Goal: Task Accomplishment & Management: Use online tool/utility

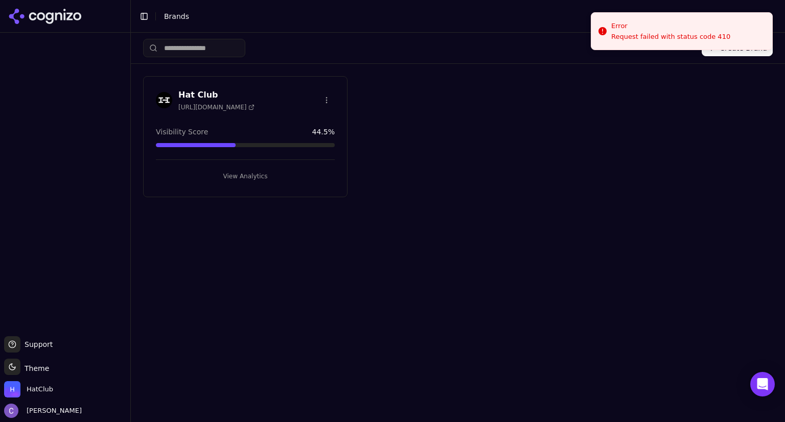
click at [277, 176] on button "View Analytics" at bounding box center [245, 176] width 179 height 16
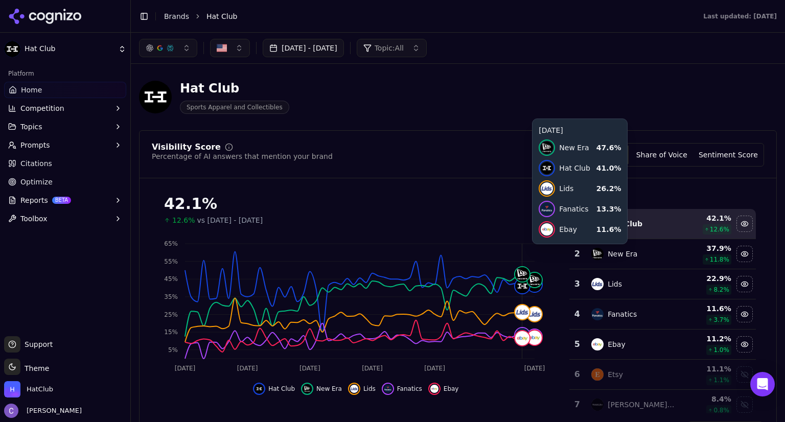
click at [344, 45] on button "[DATE] - [DATE]" at bounding box center [303, 48] width 81 height 18
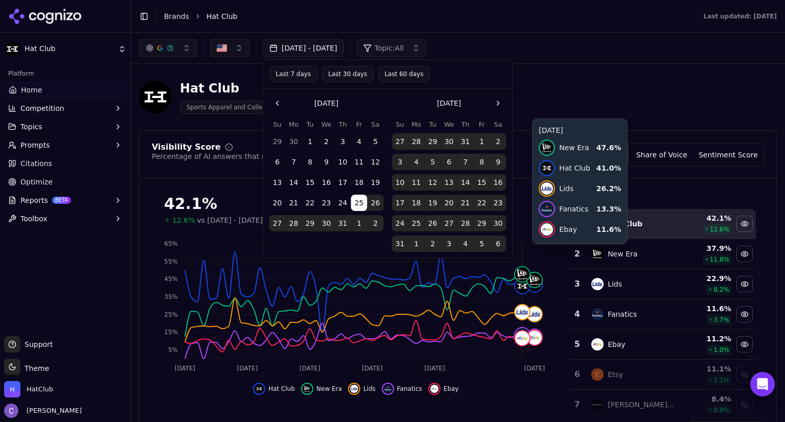
click at [349, 70] on button "Last 30 days" at bounding box center [347, 74] width 52 height 16
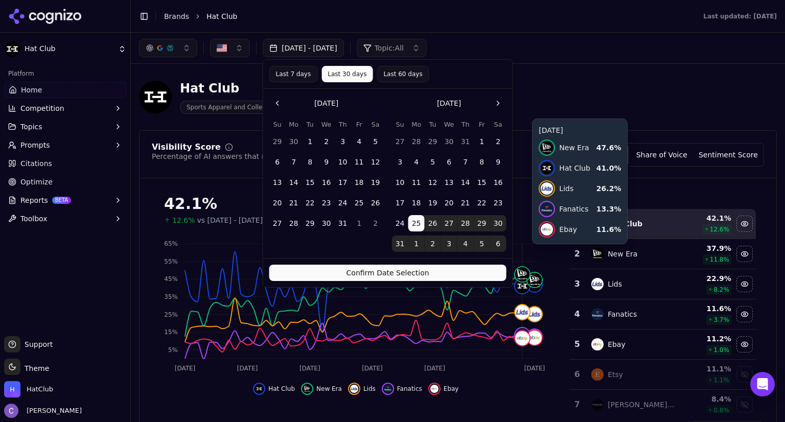
click at [452, 276] on button "Confirm Date Selection" at bounding box center [387, 273] width 237 height 16
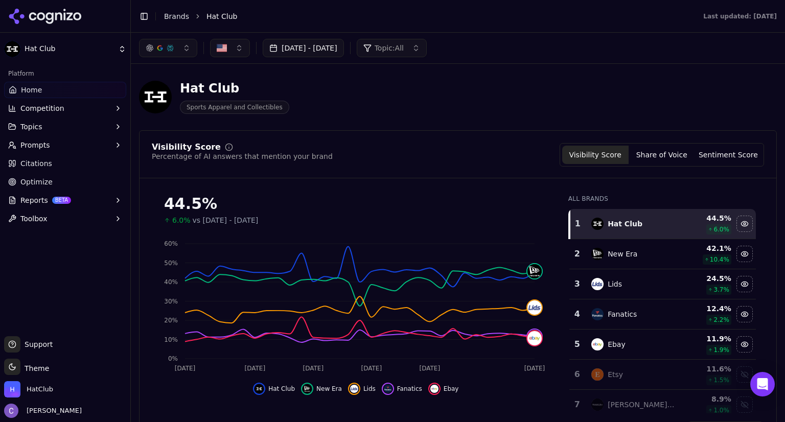
click at [176, 52] on button "button" at bounding box center [168, 48] width 58 height 18
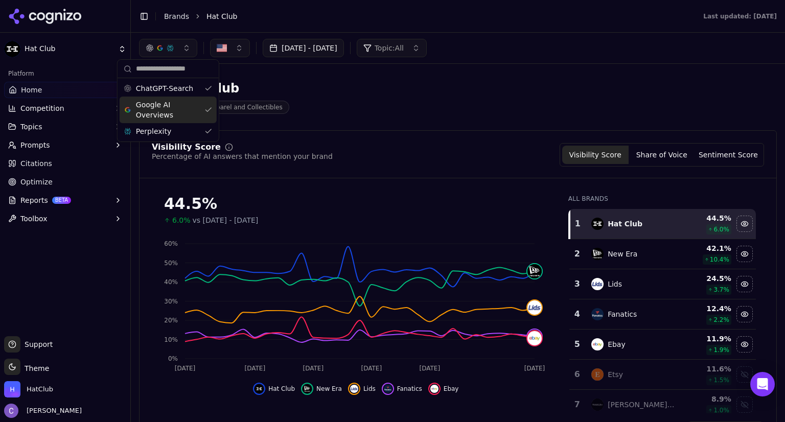
click at [203, 106] on div "Google AI Overviews" at bounding box center [168, 110] width 97 height 27
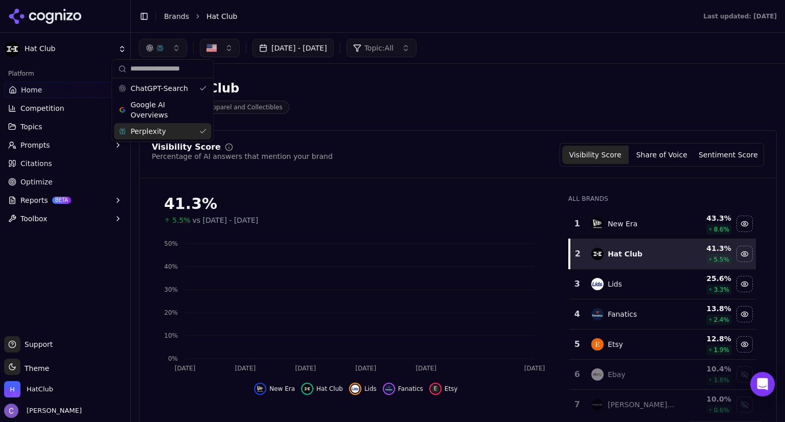
click at [203, 135] on div "Perplexity" at bounding box center [162, 131] width 97 height 16
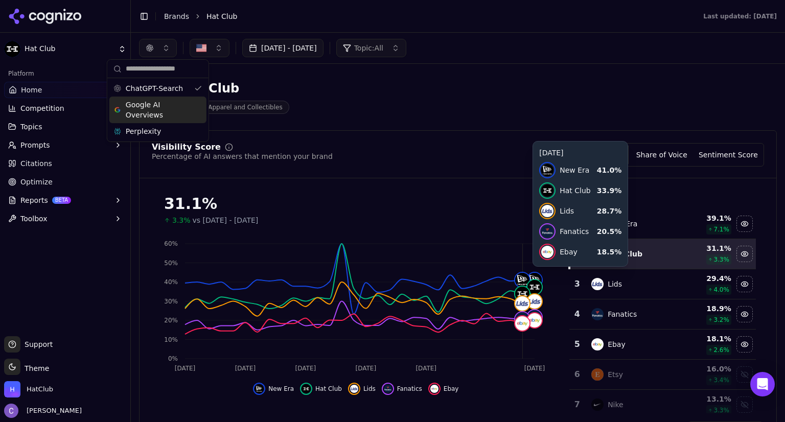
click at [200, 107] on div "Google AI Overviews" at bounding box center [157, 110] width 97 height 27
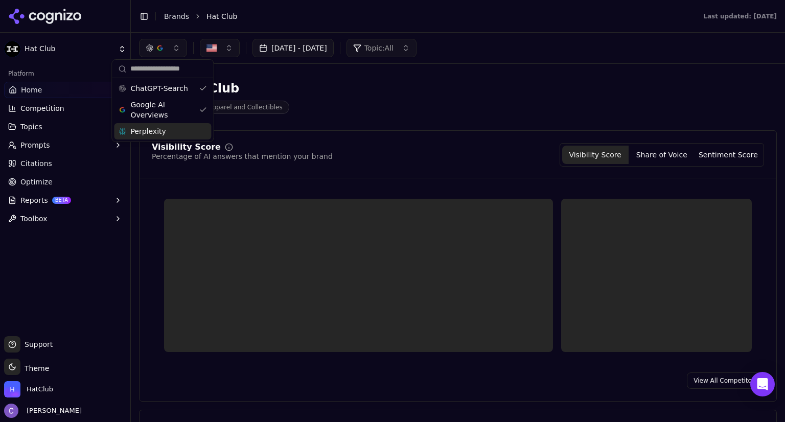
click at [198, 126] on div "Perplexity" at bounding box center [162, 131] width 97 height 16
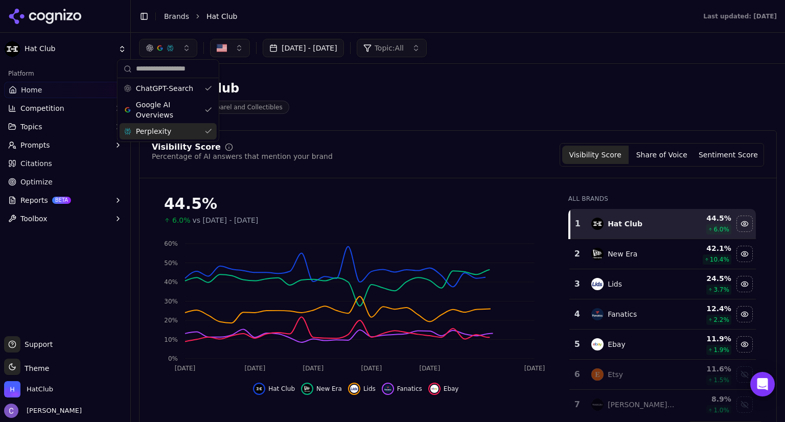
click at [455, 117] on div "Hat Club Sports Apparel and Collectibles" at bounding box center [458, 97] width 638 height 50
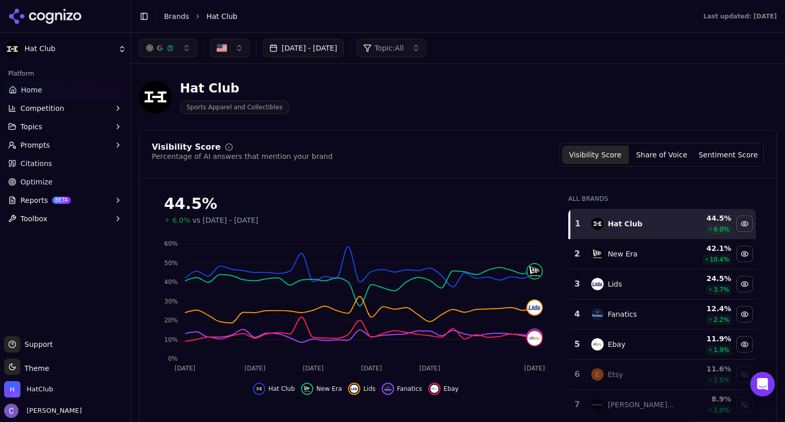
click at [56, 143] on button "Prompts" at bounding box center [65, 145] width 122 height 16
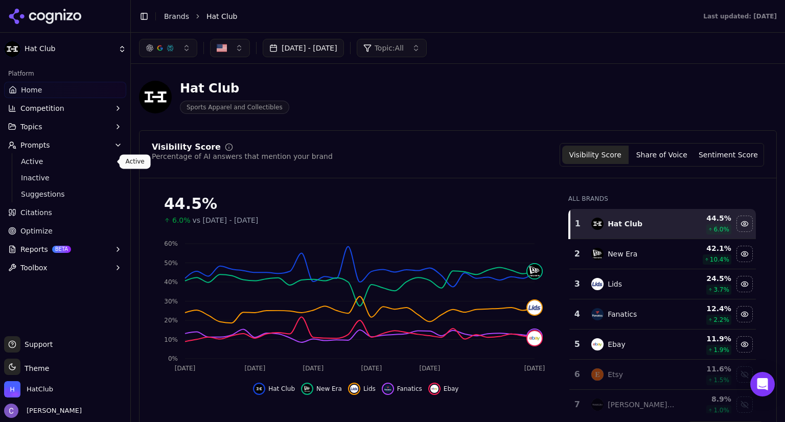
click at [69, 162] on span "Active" at bounding box center [65, 161] width 89 height 10
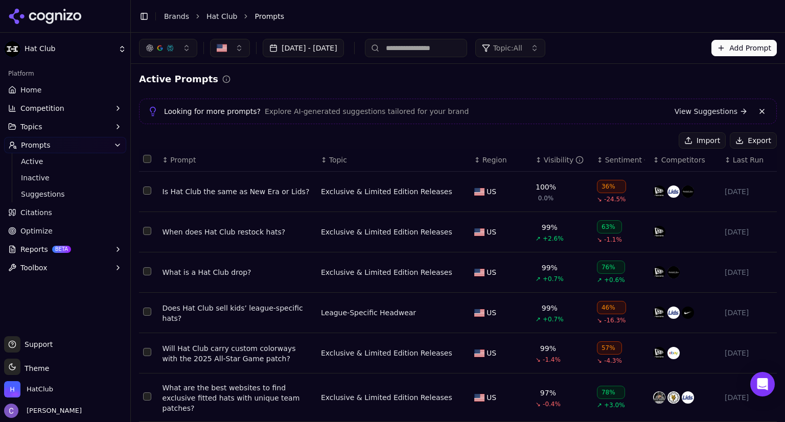
click at [535, 162] on div "↕ Visibility" at bounding box center [561, 160] width 53 height 10
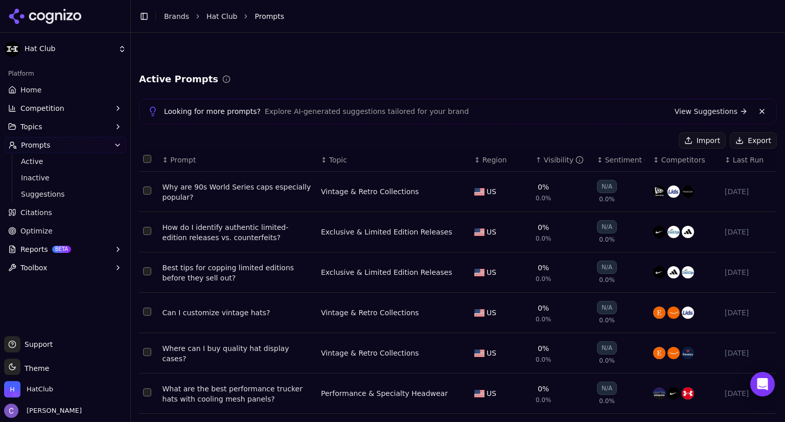
scroll to position [186, 0]
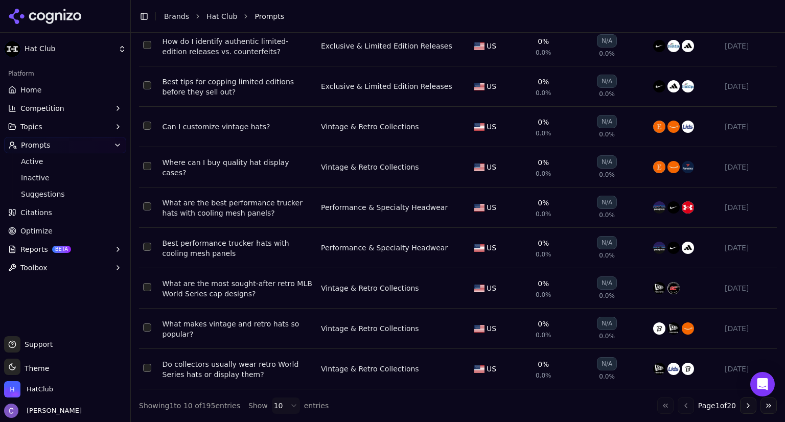
click at [740, 405] on button "Go to next page" at bounding box center [748, 405] width 16 height 16
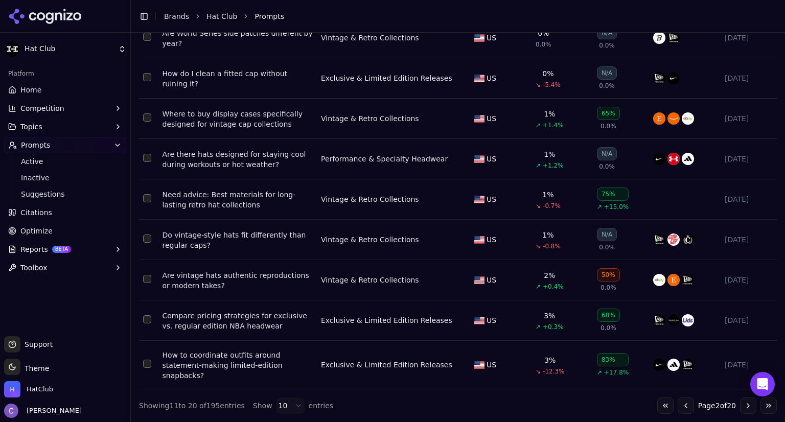
scroll to position [0, 0]
